Goal: Task Accomplishment & Management: Use online tool/utility

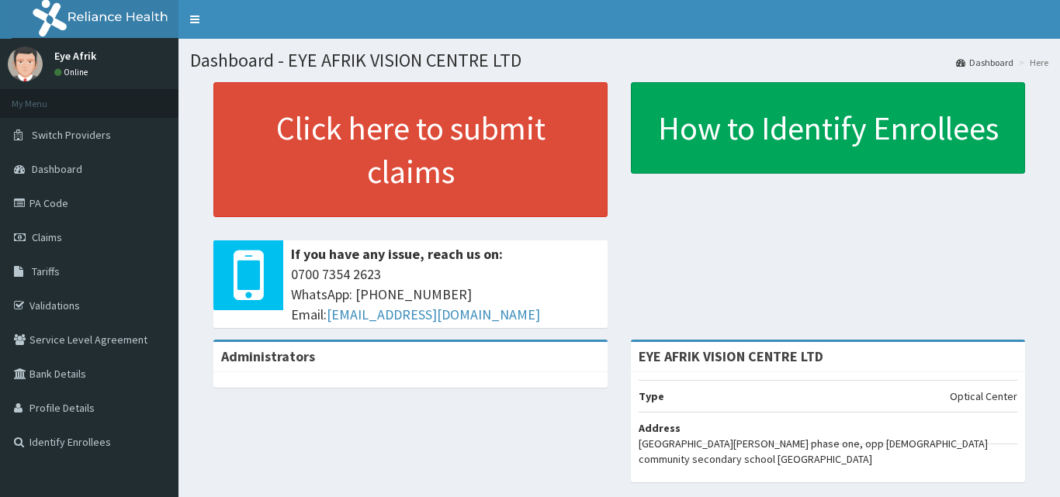
click at [84, 186] on link "PA Code" at bounding box center [89, 203] width 179 height 34
click at [109, 186] on link "PA Code" at bounding box center [89, 203] width 179 height 34
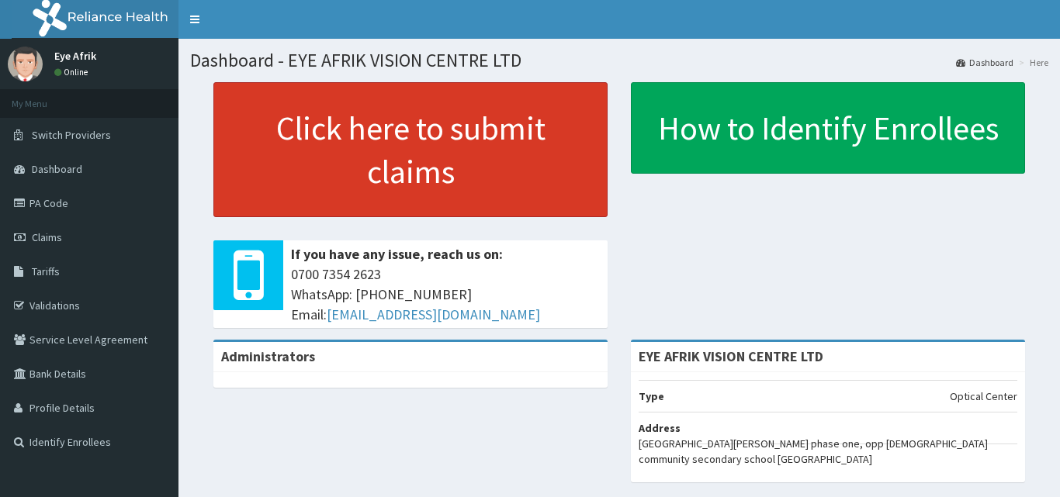
click at [256, 154] on link "Click here to submit claims" at bounding box center [410, 149] width 394 height 135
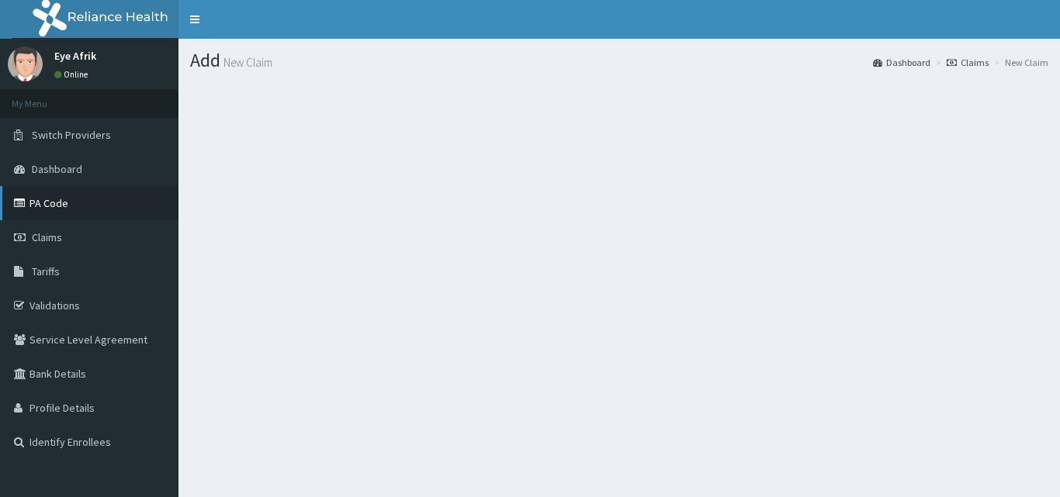
click at [84, 203] on link "PA Code" at bounding box center [89, 203] width 179 height 34
